Goal: Transaction & Acquisition: Obtain resource

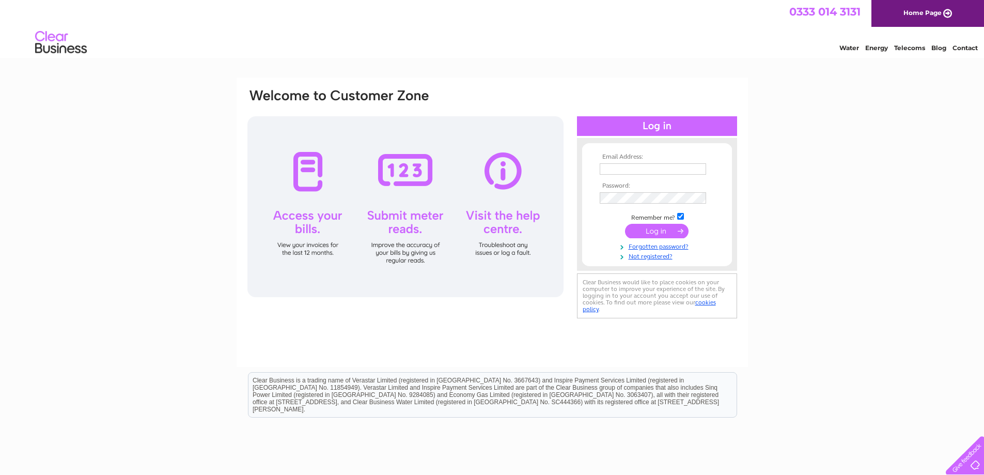
type input "w.mennie@transition-extreme.com"
click at [656, 234] on input "submit" at bounding box center [657, 231] width 64 height 14
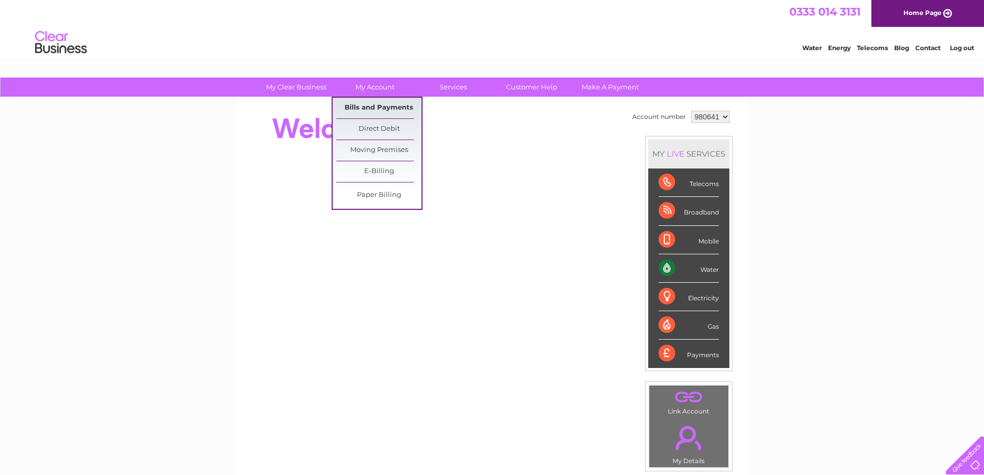
click at [372, 106] on link "Bills and Payments" at bounding box center [378, 108] width 85 height 21
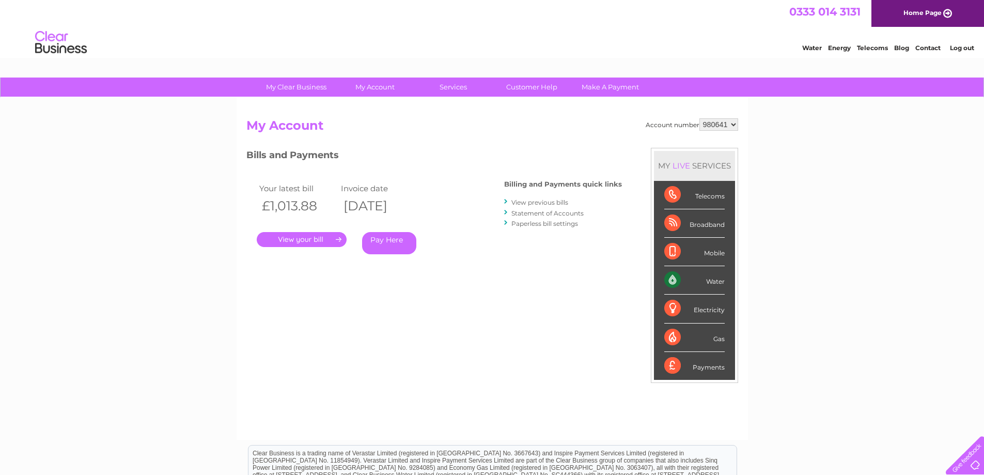
click at [310, 239] on link "." at bounding box center [302, 239] width 90 height 15
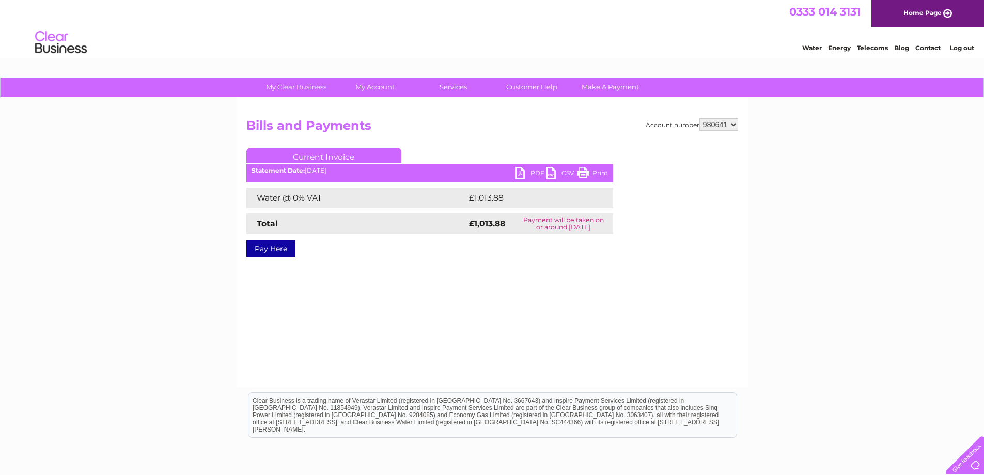
click at [529, 172] on link "PDF" at bounding box center [530, 174] width 31 height 15
click at [534, 173] on link "PDF" at bounding box center [530, 174] width 31 height 15
click at [735, 125] on select "980641 980643" at bounding box center [719, 124] width 39 height 12
select select "980643"
click at [700, 118] on select "980641 980643" at bounding box center [719, 124] width 39 height 12
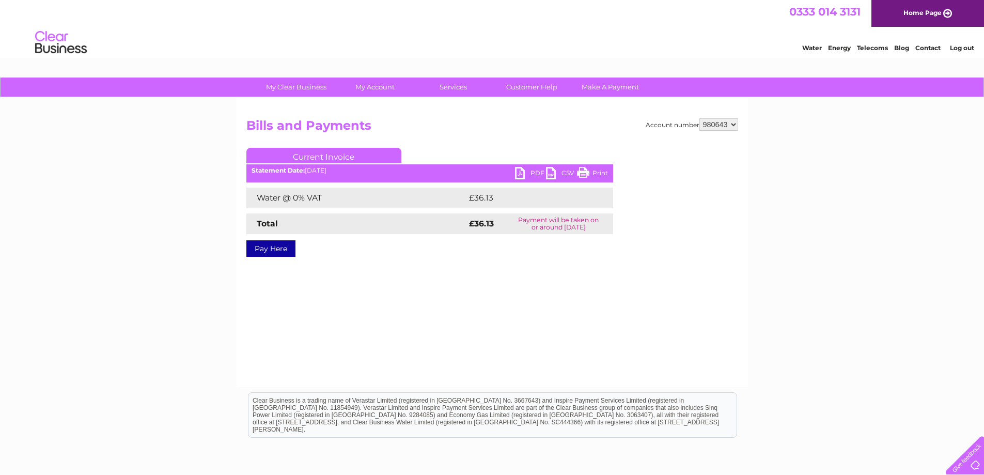
click at [519, 172] on link "PDF" at bounding box center [530, 174] width 31 height 15
